Goal: Task Accomplishment & Management: Use online tool/utility

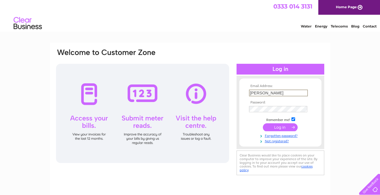
type input "kwokpikshan@gmail.com"
click at [273, 126] on input "submit" at bounding box center [280, 127] width 35 height 8
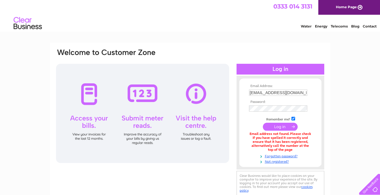
click at [302, 92] on input "kwokpikshan@gmail.com" at bounding box center [278, 92] width 58 height 6
type input "k"
type input "W"
type input "warmsomething@gmail.com"
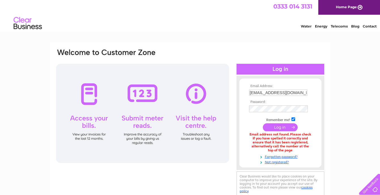
click at [278, 128] on input "submit" at bounding box center [280, 127] width 35 height 8
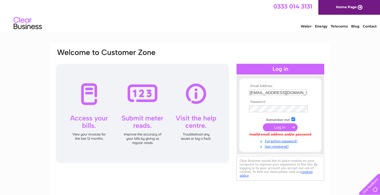
click at [278, 127] on input "submit" at bounding box center [280, 127] width 35 height 8
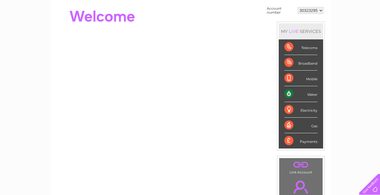
scroll to position [62, 0]
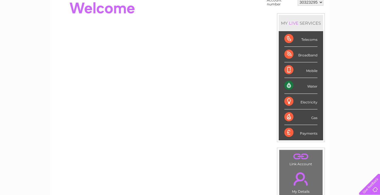
click at [311, 87] on div "Water" at bounding box center [300, 86] width 33 height 16
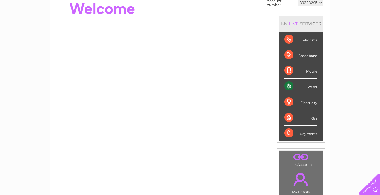
scroll to position [76, 0]
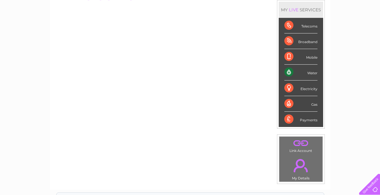
click at [289, 74] on div "Water" at bounding box center [300, 73] width 33 height 16
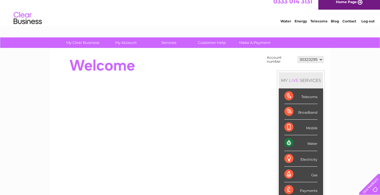
scroll to position [4, 0]
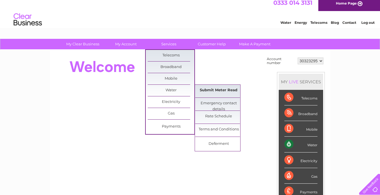
click at [204, 89] on link "Submit Meter Read" at bounding box center [218, 90] width 47 height 11
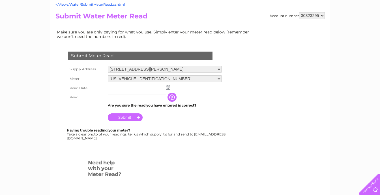
scroll to position [77, 0]
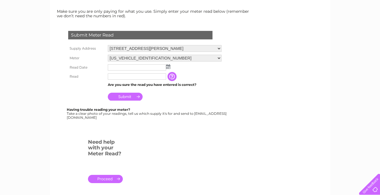
click at [167, 67] on img at bounding box center [168, 66] width 4 height 5
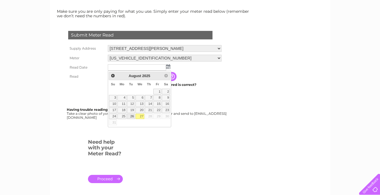
click at [132, 116] on link "26" at bounding box center [131, 116] width 8 height 6
type input "2025/08/26"
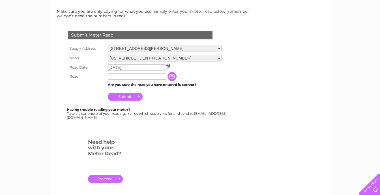
click at [146, 77] on input "text" at bounding box center [137, 76] width 58 height 6
click at [172, 79] on input "button" at bounding box center [173, 76] width 10 height 9
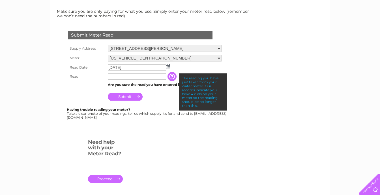
click at [144, 77] on input "text" at bounding box center [137, 76] width 58 height 6
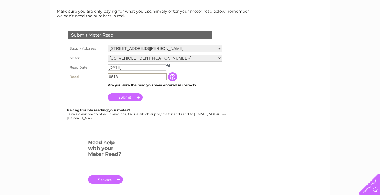
type input "0618"
click at [118, 97] on input "Submit" at bounding box center [125, 97] width 35 height 8
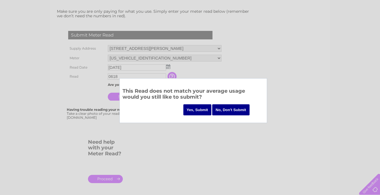
click at [207, 109] on input "Yes, Submit" at bounding box center [197, 109] width 28 height 11
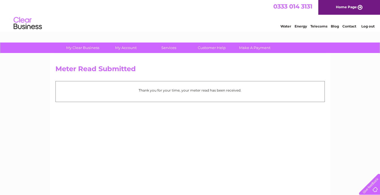
click at [285, 27] on link "Water" at bounding box center [285, 26] width 11 height 4
